Goal: Task Accomplishment & Management: Manage account settings

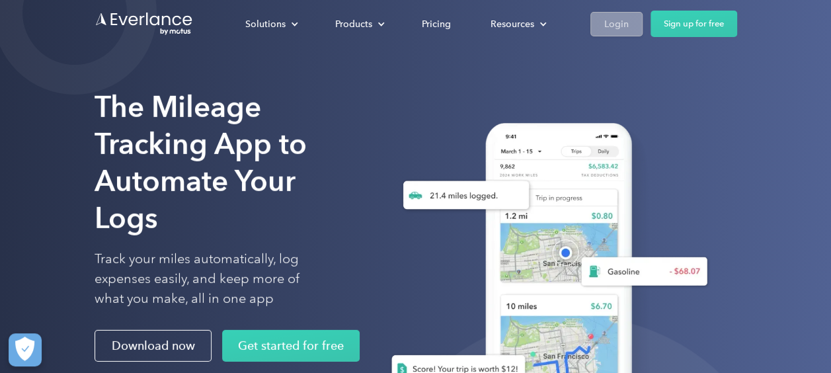
click at [606, 27] on div "Login" at bounding box center [616, 24] width 24 height 17
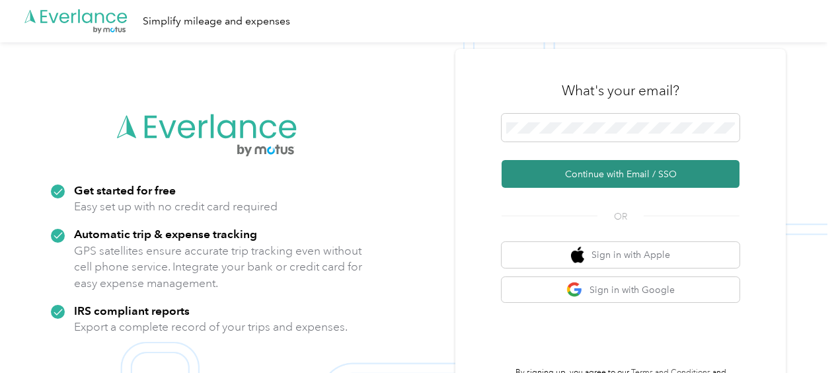
click at [558, 166] on button "Continue with Email / SSO" at bounding box center [620, 174] width 238 height 28
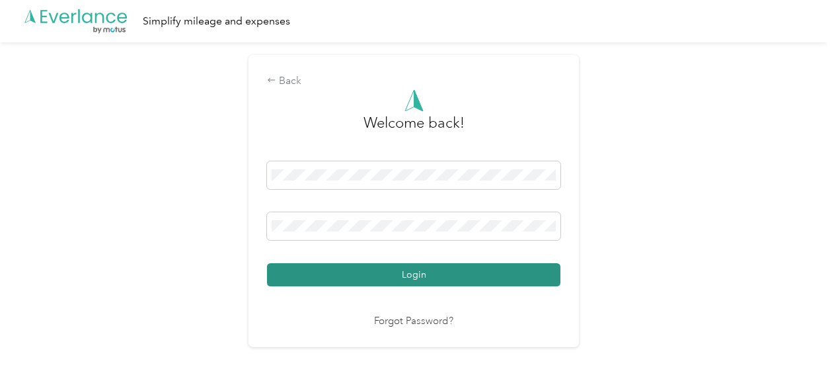
click at [486, 268] on button "Login" at bounding box center [413, 274] width 293 height 23
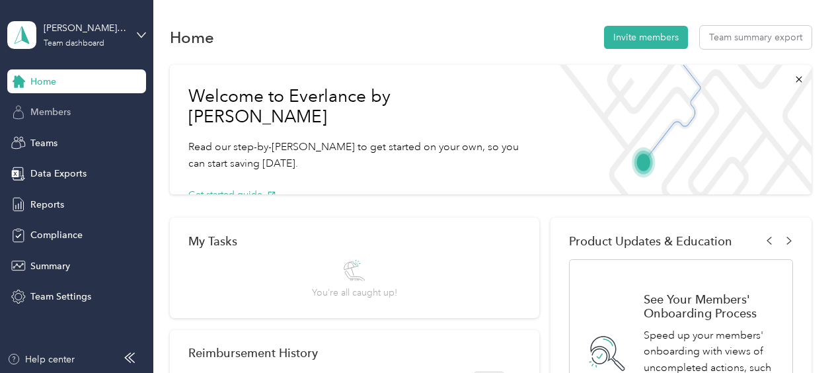
click at [54, 108] on span "Members" at bounding box center [50, 112] width 40 height 14
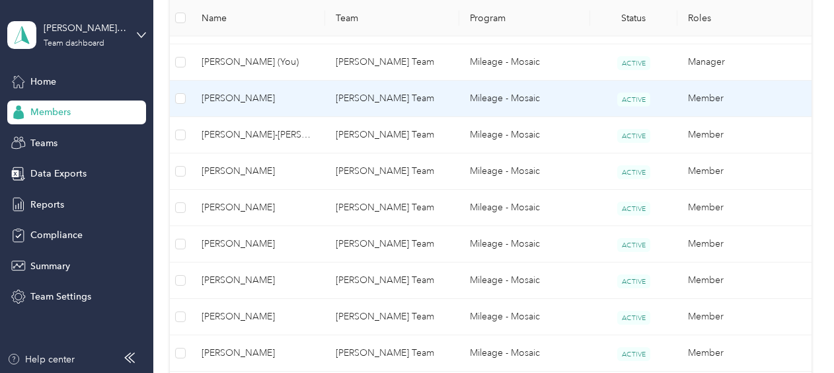
scroll to position [991, 0]
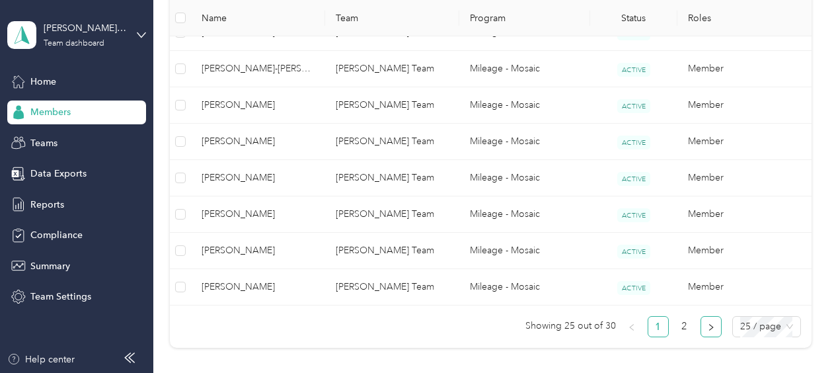
click at [702, 316] on button "button" at bounding box center [710, 326] width 21 height 21
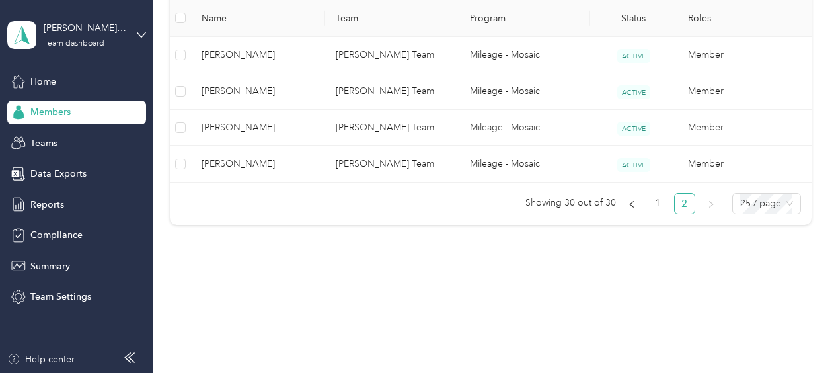
scroll to position [386, 0]
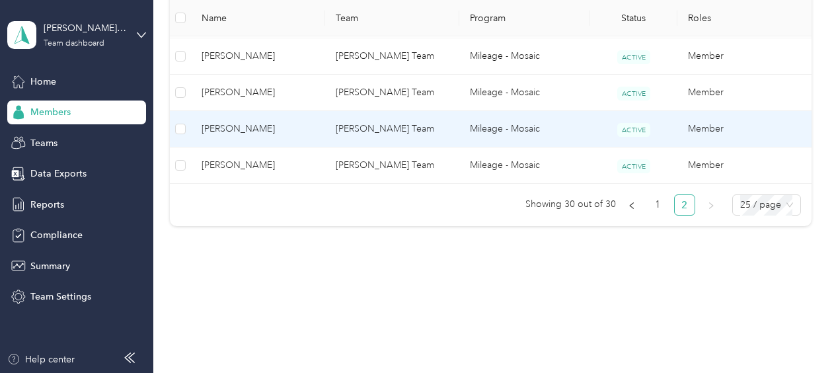
click at [233, 129] on span "Dave Barnett" at bounding box center [258, 129] width 113 height 15
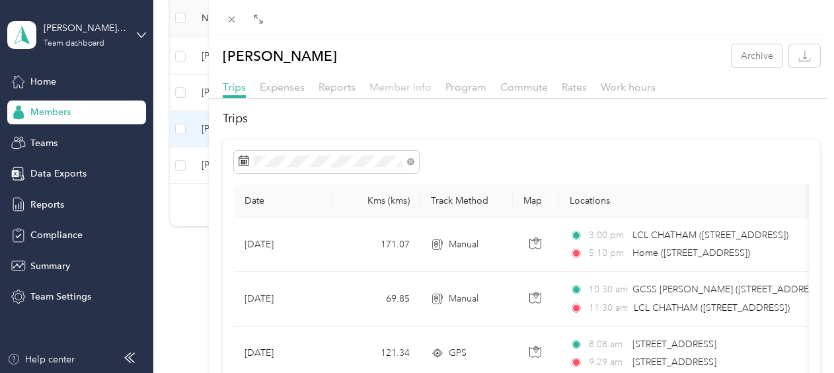
click at [393, 85] on span "Member info" at bounding box center [400, 87] width 62 height 13
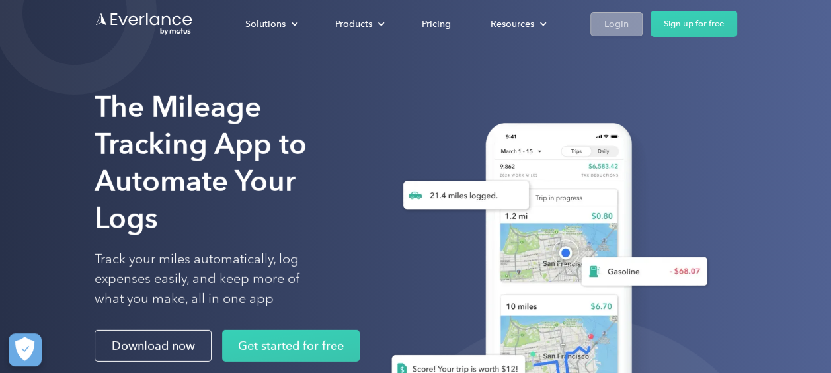
click at [609, 20] on div "Login" at bounding box center [616, 24] width 24 height 17
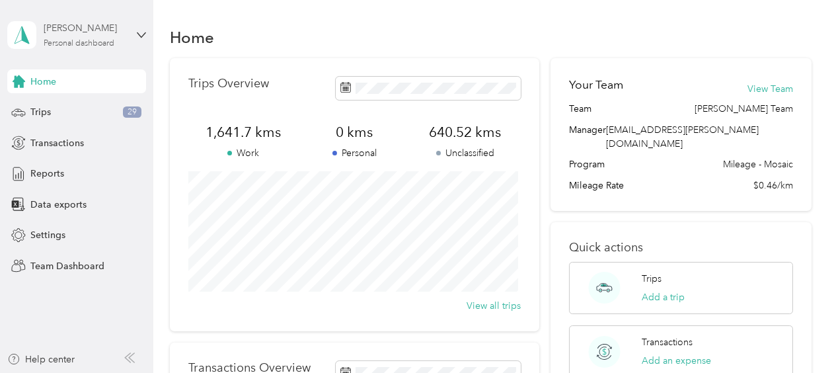
click at [63, 40] on div "Personal dashboard" at bounding box center [79, 44] width 71 height 8
click at [70, 114] on div "Team dashboard Personal dashboard Log out" at bounding box center [184, 138] width 334 height 83
click at [65, 50] on div "Erin Kirkwood Personal dashboard" at bounding box center [76, 35] width 139 height 46
click at [76, 108] on div "Team dashboard" at bounding box center [184, 107] width 334 height 23
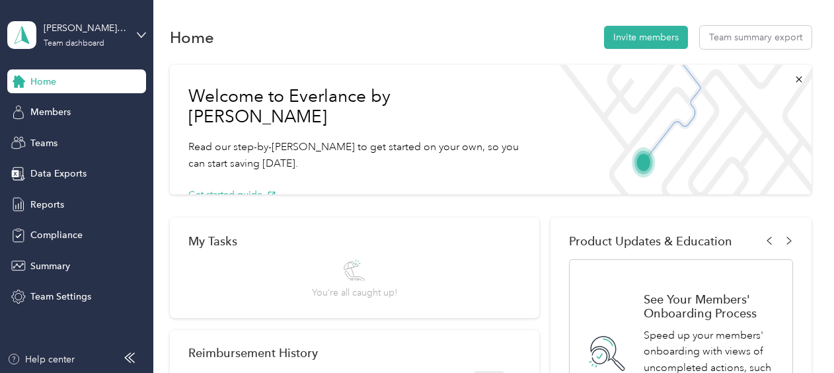
click at [76, 108] on div "Members" at bounding box center [76, 112] width 139 height 24
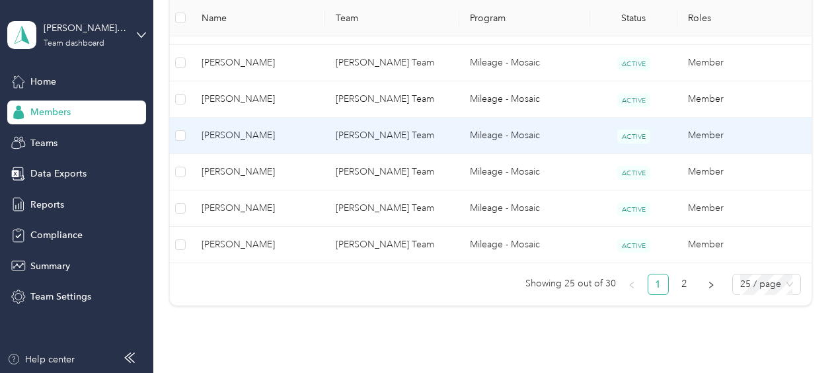
scroll to position [1108, 0]
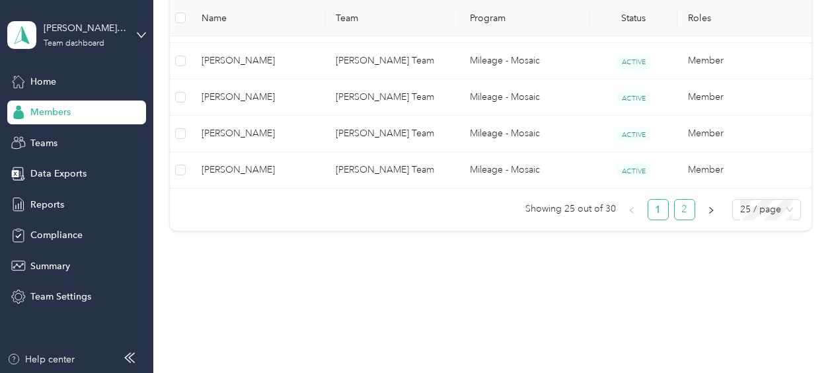
click at [681, 202] on link "2" at bounding box center [685, 210] width 20 height 20
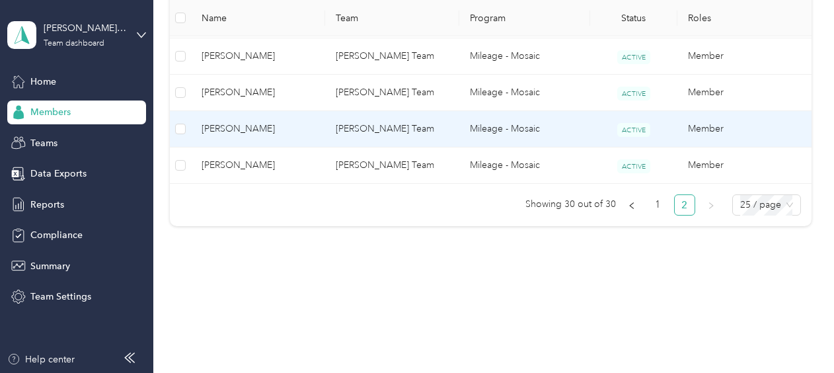
click at [234, 122] on span "Dave Barnett" at bounding box center [258, 129] width 113 height 15
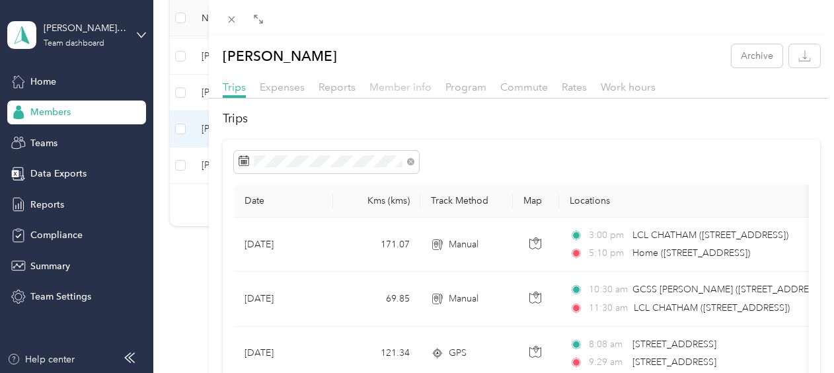
click at [402, 81] on span "Member info" at bounding box center [400, 87] width 62 height 13
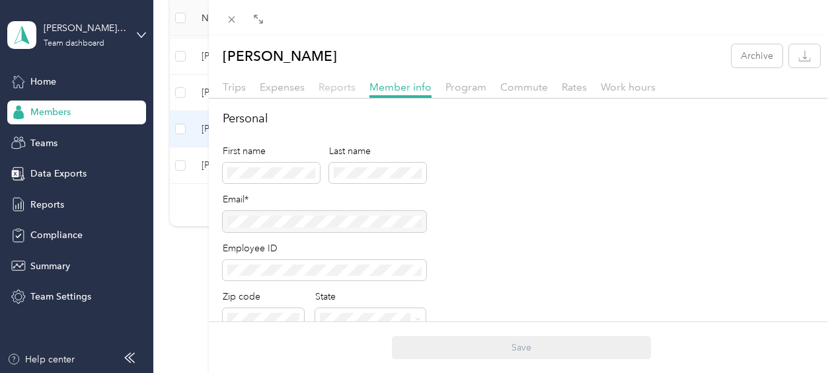
click at [334, 82] on span "Reports" at bounding box center [336, 87] width 37 height 13
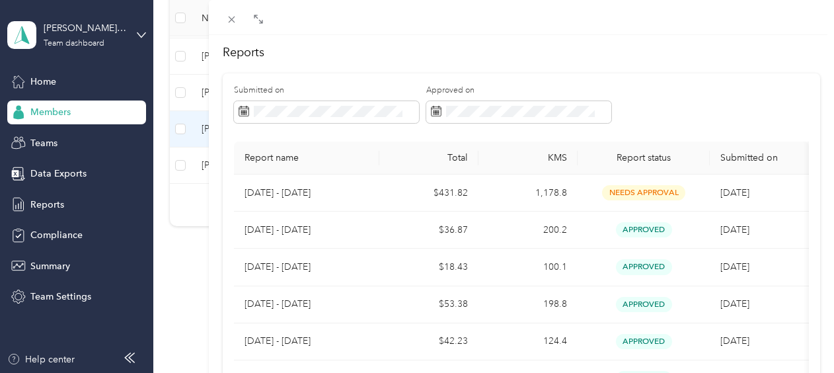
scroll to position [132, 0]
